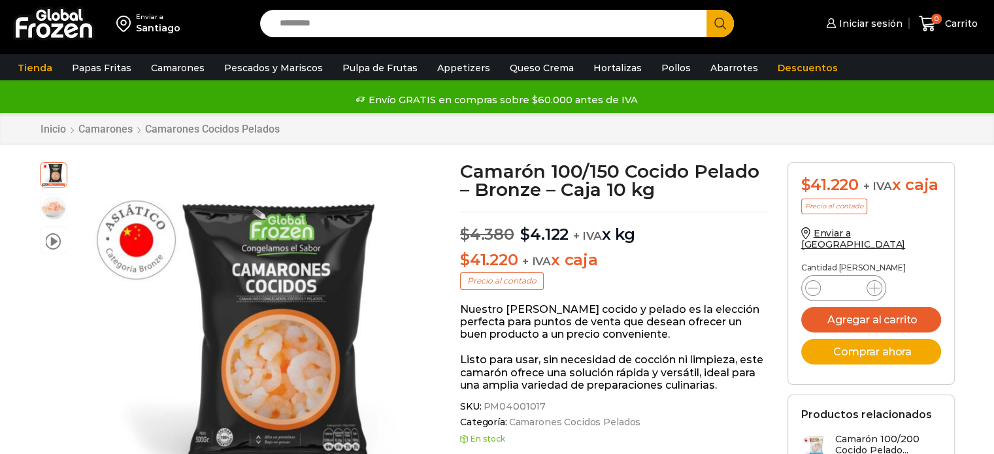
click at [295, 231] on img "1 / 3" at bounding box center [253, 341] width 359 height 359
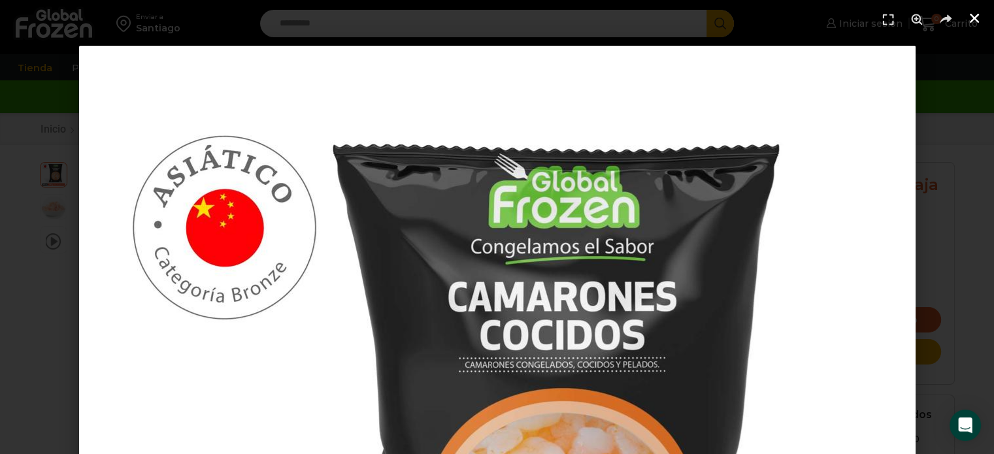
click at [972, 16] on use "Cerrar (Esc)" at bounding box center [974, 18] width 9 height 9
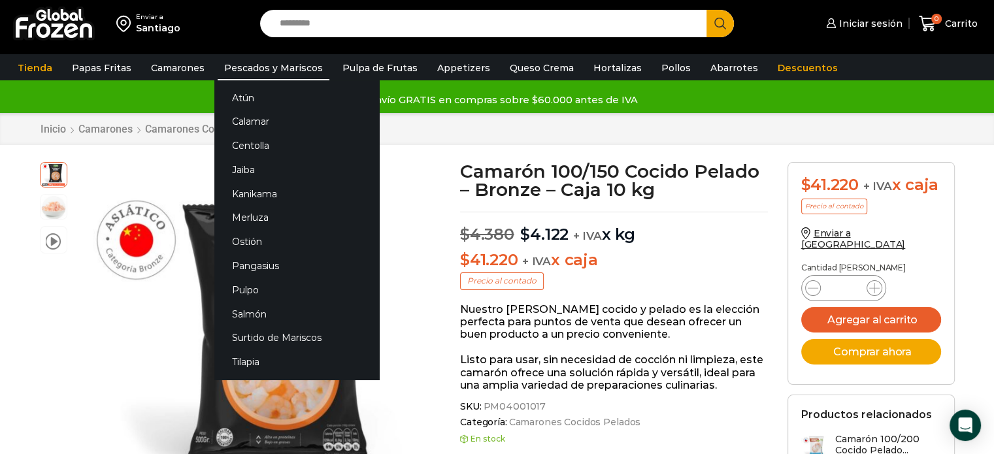
click at [254, 66] on link "Pescados y Mariscos" at bounding box center [274, 68] width 112 height 25
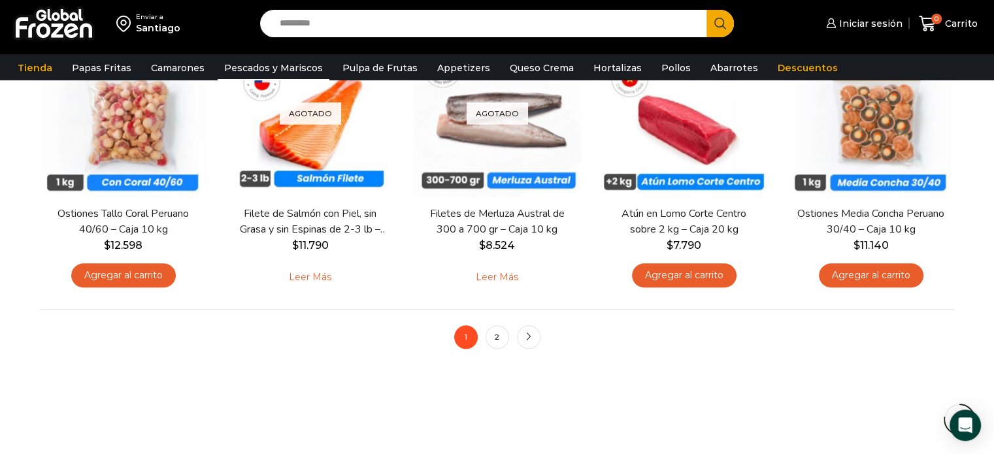
scroll to position [1035, 0]
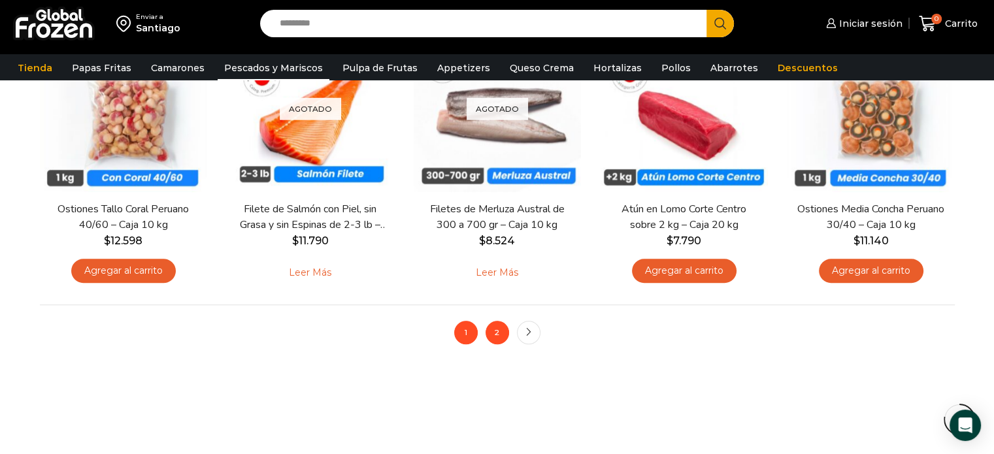
click at [502, 331] on link "2" at bounding box center [497, 333] width 24 height 24
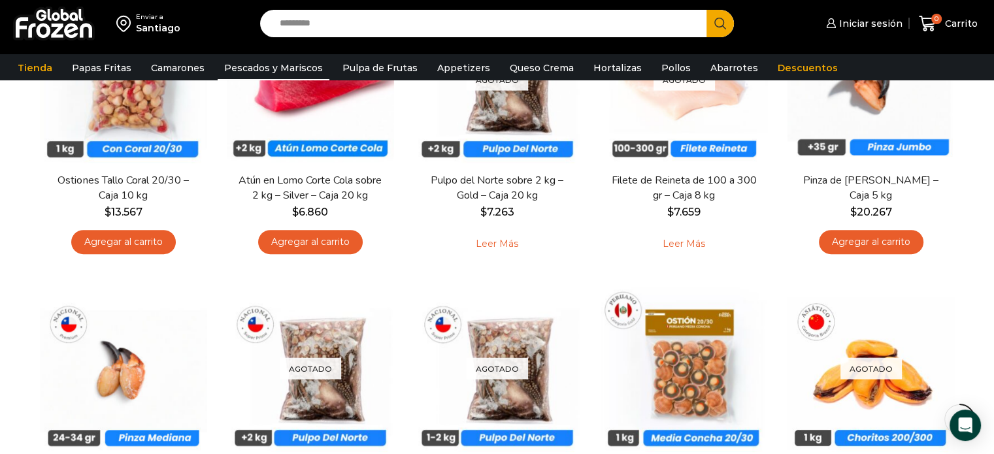
scroll to position [495, 0]
